Goal: Task Accomplishment & Management: Complete application form

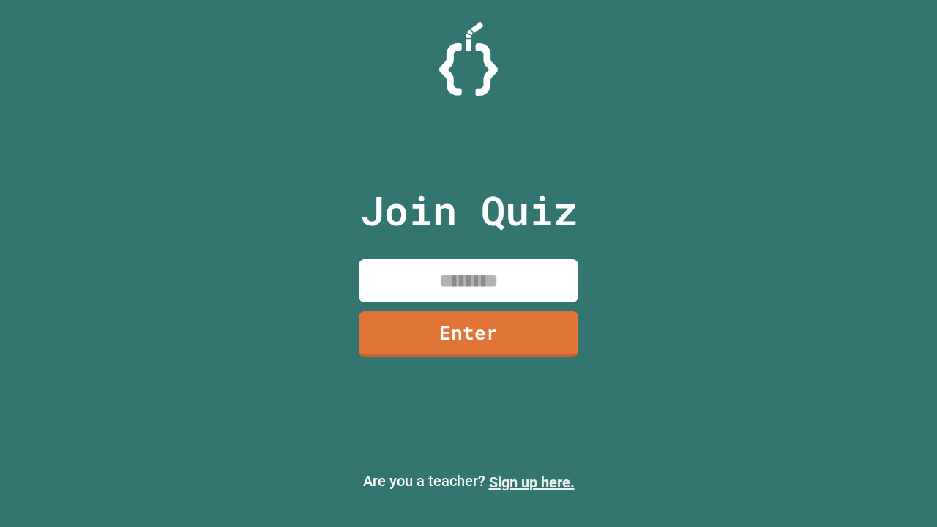
click at [532, 483] on link "Sign up here." at bounding box center [532, 483] width 86 height 18
